Goal: Transaction & Acquisition: Register for event/course

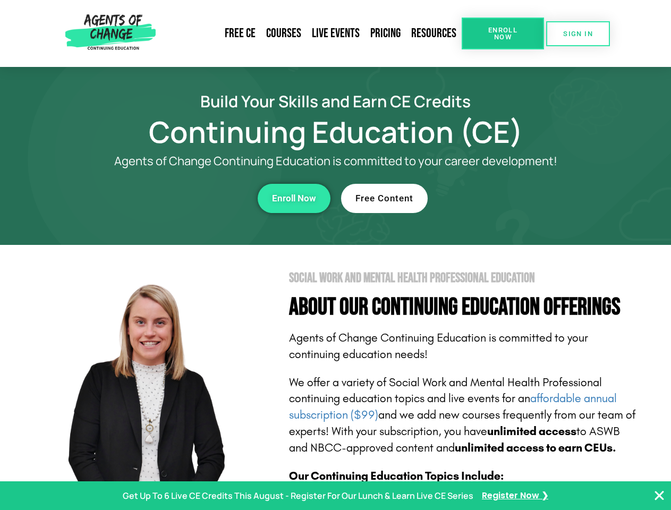
click at [335, 255] on section "Social Work and Mental Health Professional Education About Our Continuing Educa…" at bounding box center [335, 468] width 671 height 447
click at [503, 33] on span "Enroll Now" at bounding box center [503, 34] width 48 height 14
click at [578, 33] on span "SIGN IN" at bounding box center [579, 33] width 30 height 7
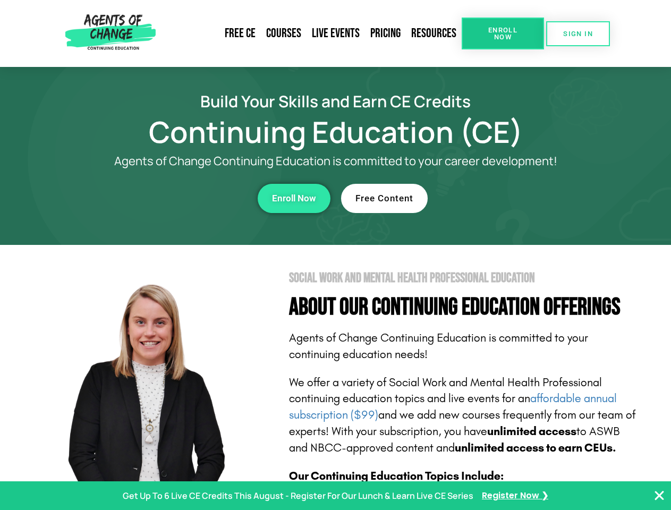
click at [184, 198] on div "Enroll Now" at bounding box center [184, 198] width 292 height 29
click at [294, 198] on span "Enroll Now" at bounding box center [294, 198] width 44 height 9
click at [488, 198] on div "Free Content" at bounding box center [487, 198] width 292 height 29
